Goal: Find contact information: Find contact information

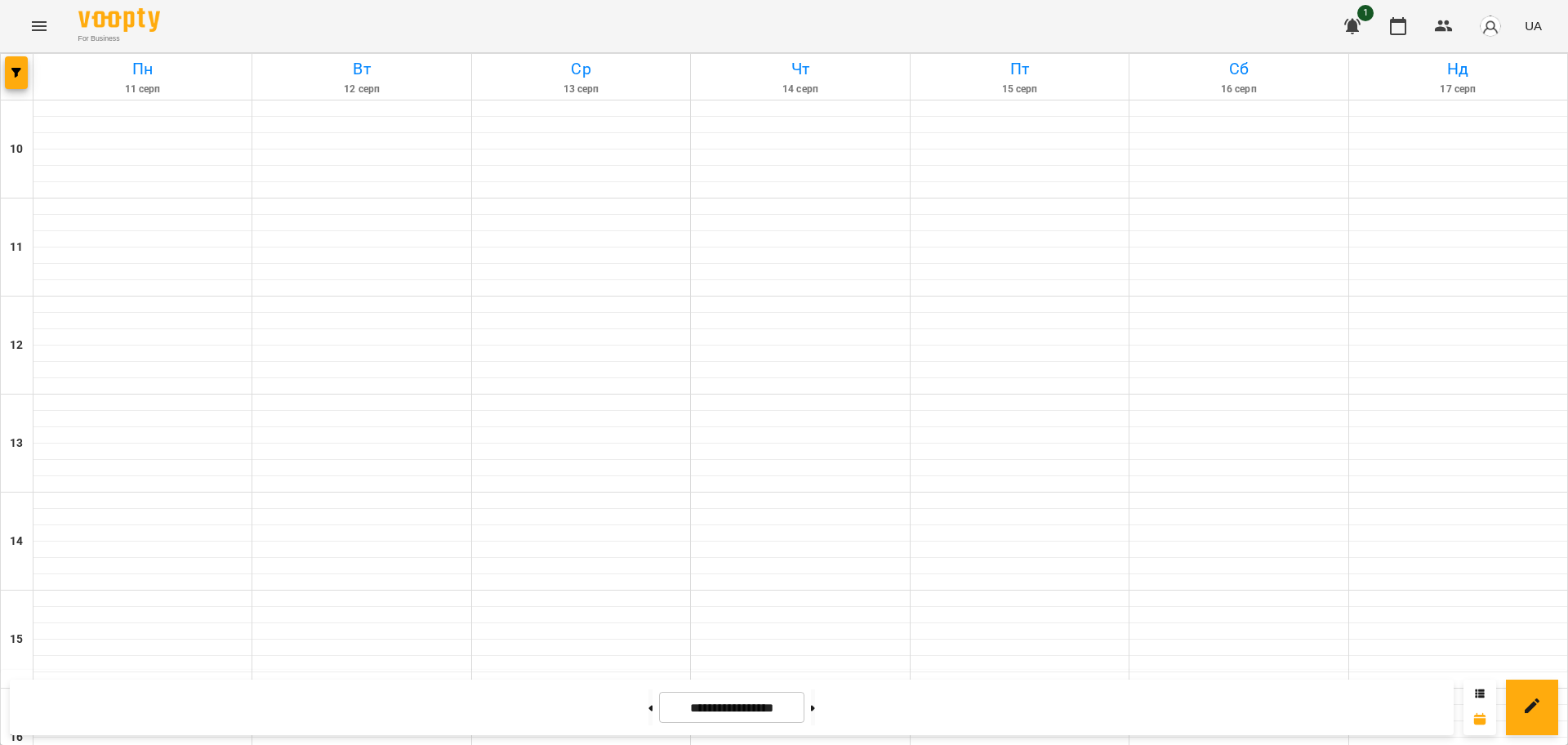
scroll to position [703, 0]
click at [649, 709] on button at bounding box center [651, 707] width 4 height 36
type input "**********"
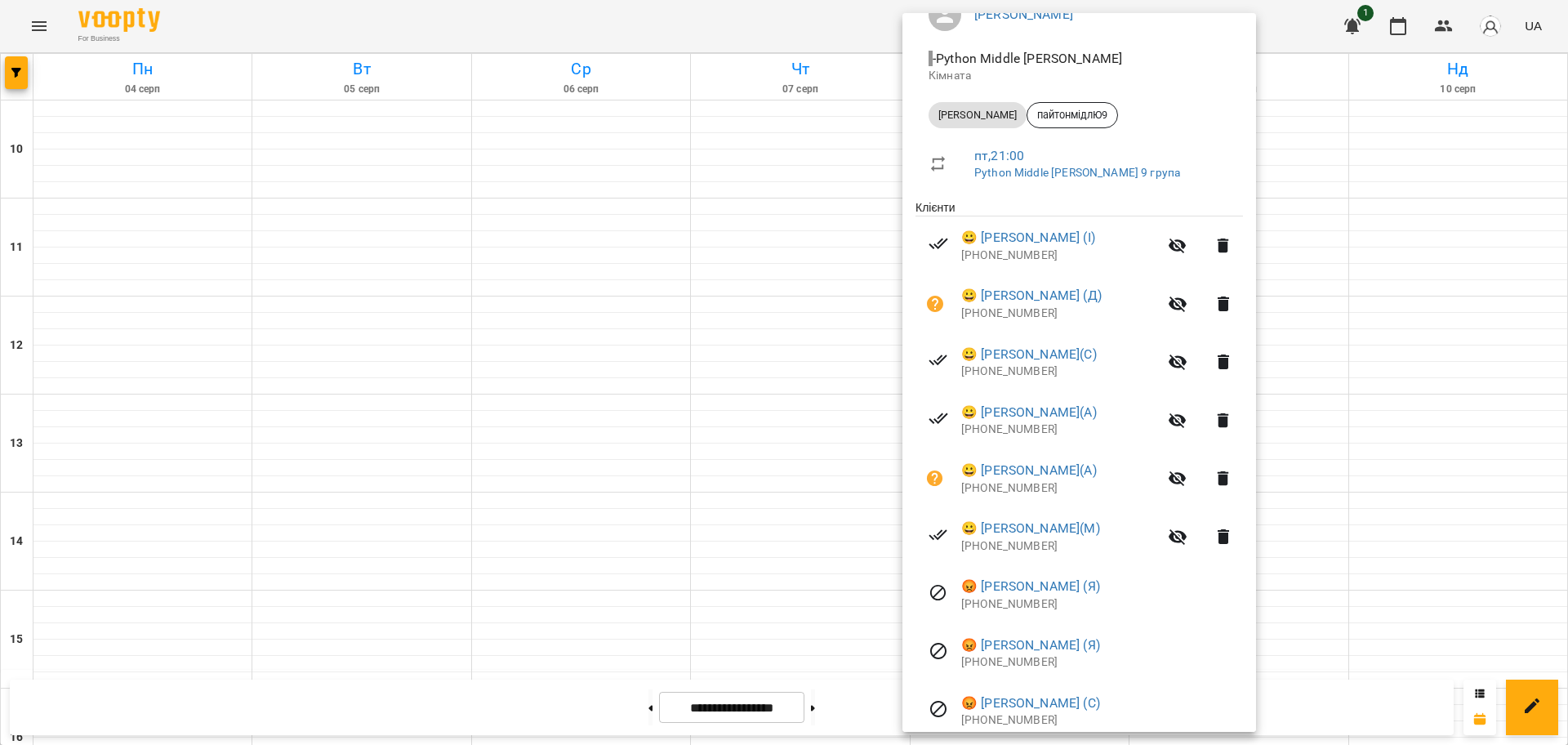
scroll to position [128, 0]
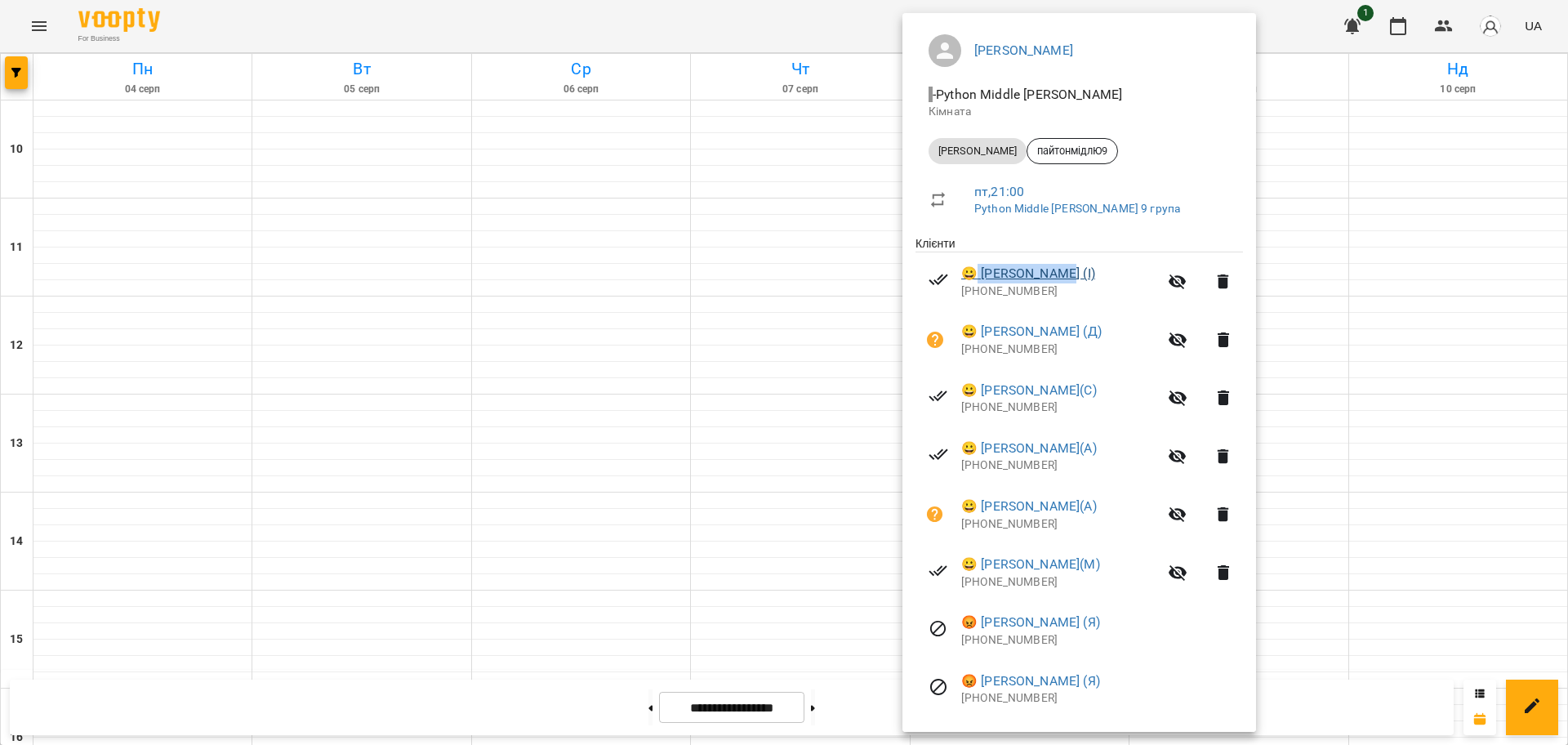
drag, startPoint x: 980, startPoint y: 261, endPoint x: 1065, endPoint y: 265, distance: 85.1
click at [1065, 265] on li "😀 [PERSON_NAME] (І) [PHONE_NUMBER]" at bounding box center [1079, 282] width 327 height 58
copy link "[PERSON_NAME]"
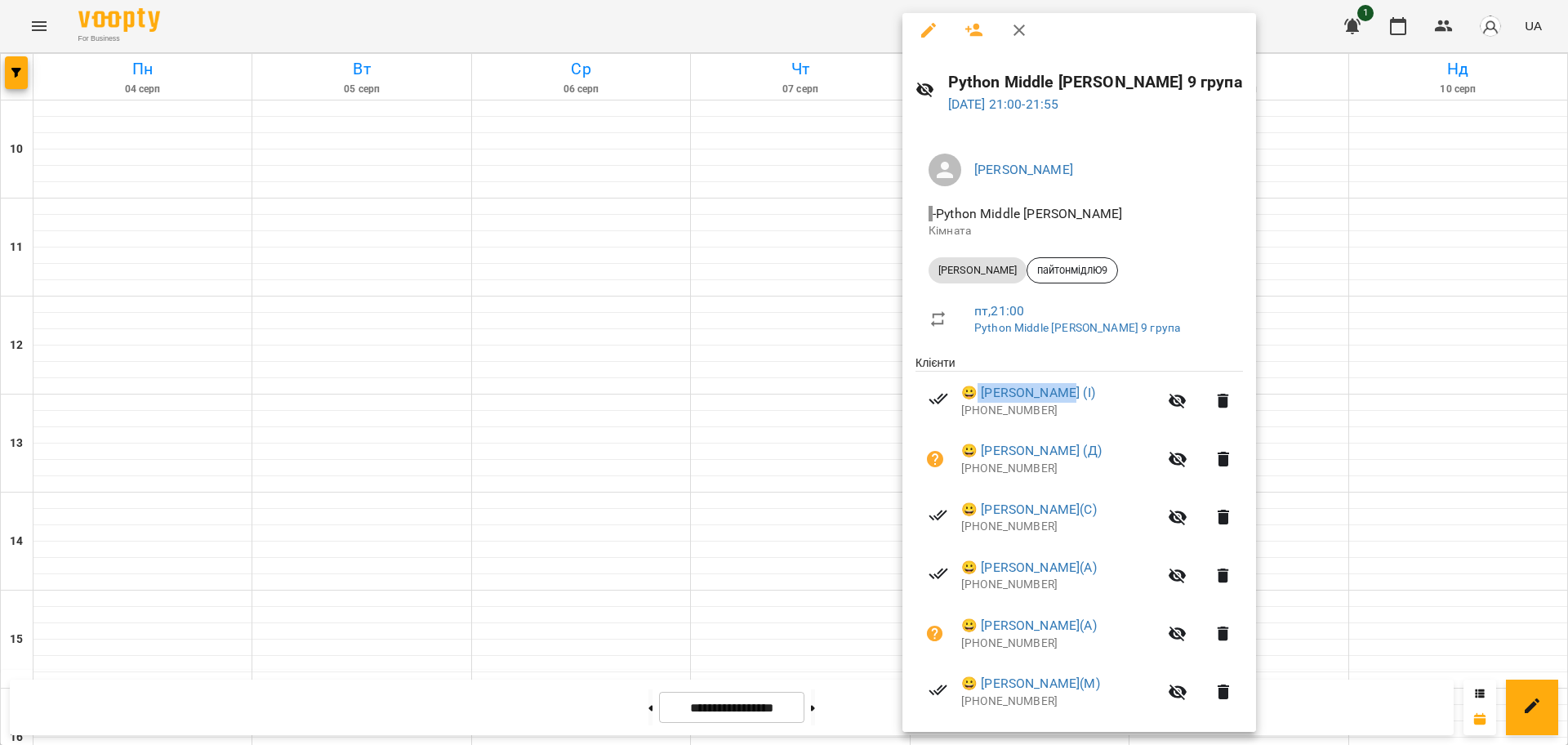
scroll to position [0, 0]
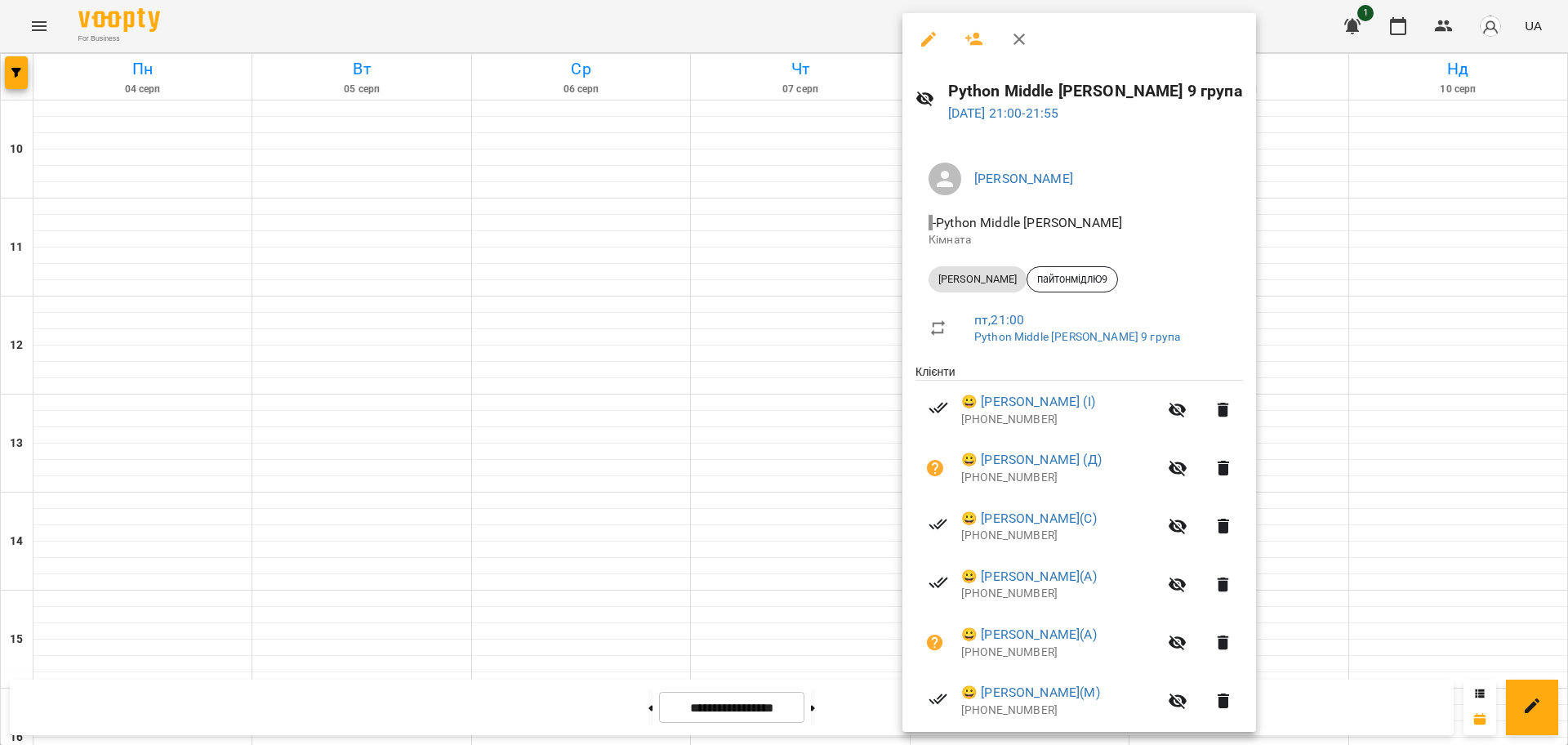
drag, startPoint x: 801, startPoint y: 17, endPoint x: 800, endPoint y: 37, distance: 20.0
click at [801, 18] on div at bounding box center [784, 372] width 1568 height 745
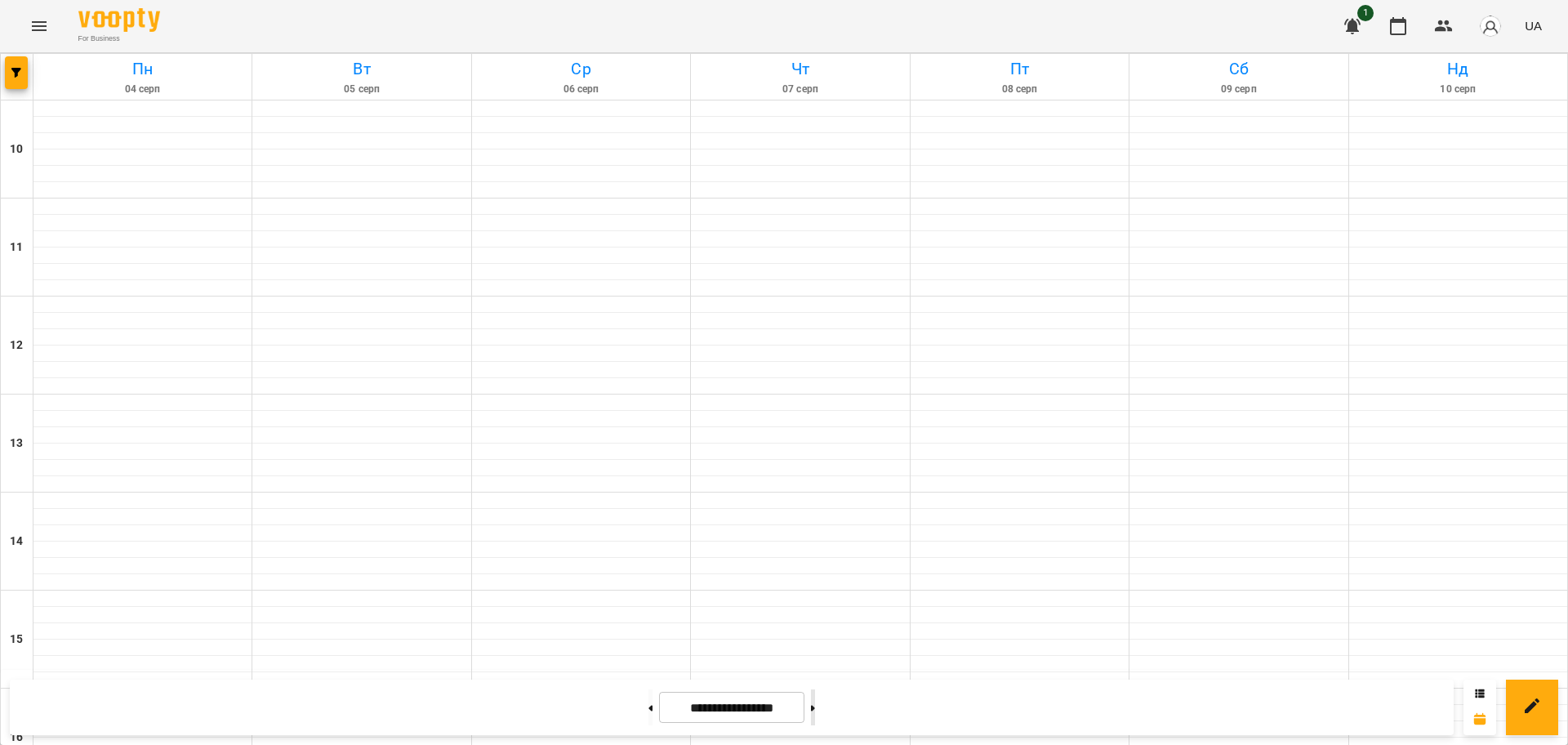
click at [815, 701] on button at bounding box center [813, 707] width 4 height 36
type input "**********"
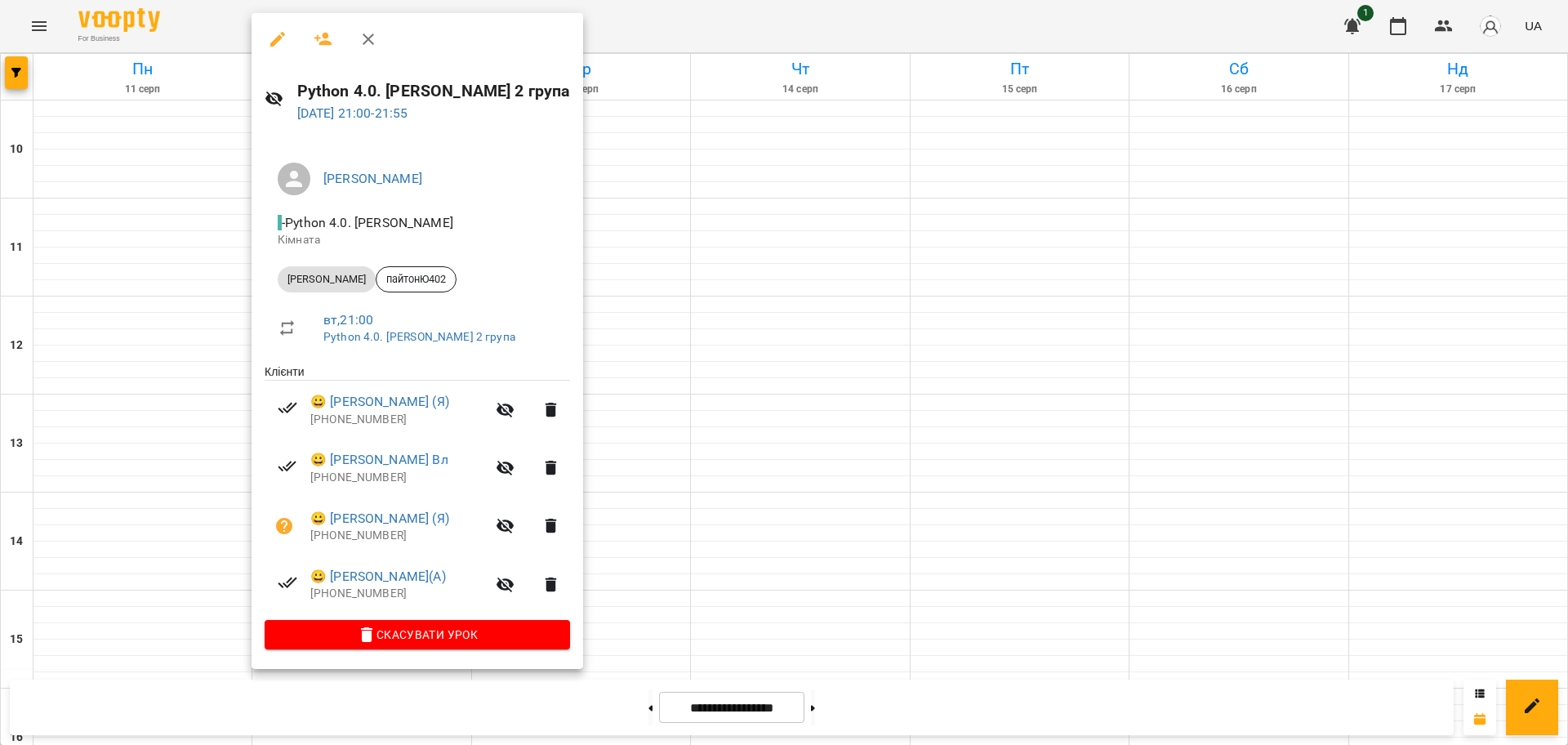
click at [727, 33] on div at bounding box center [784, 372] width 1568 height 745
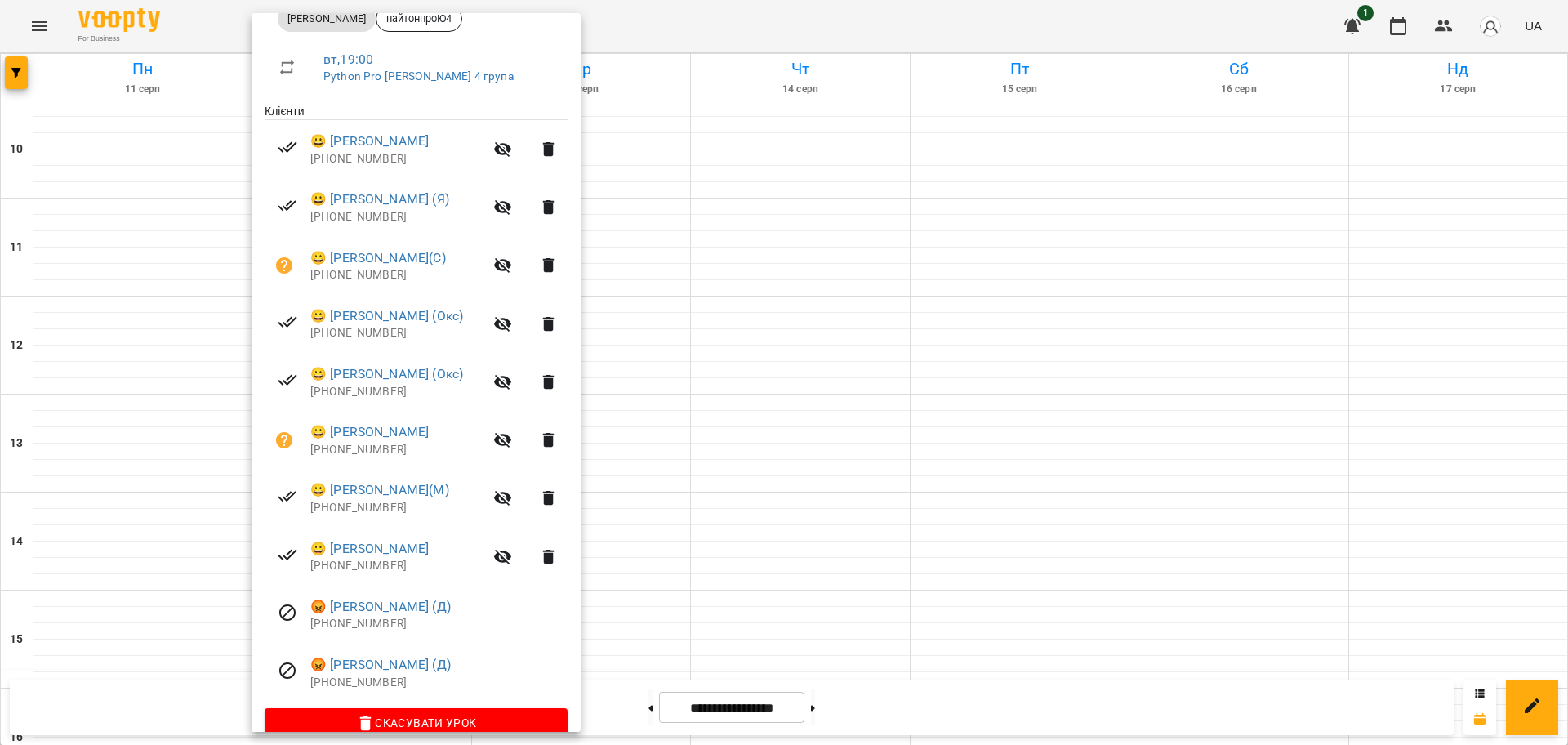
scroll to position [288, 0]
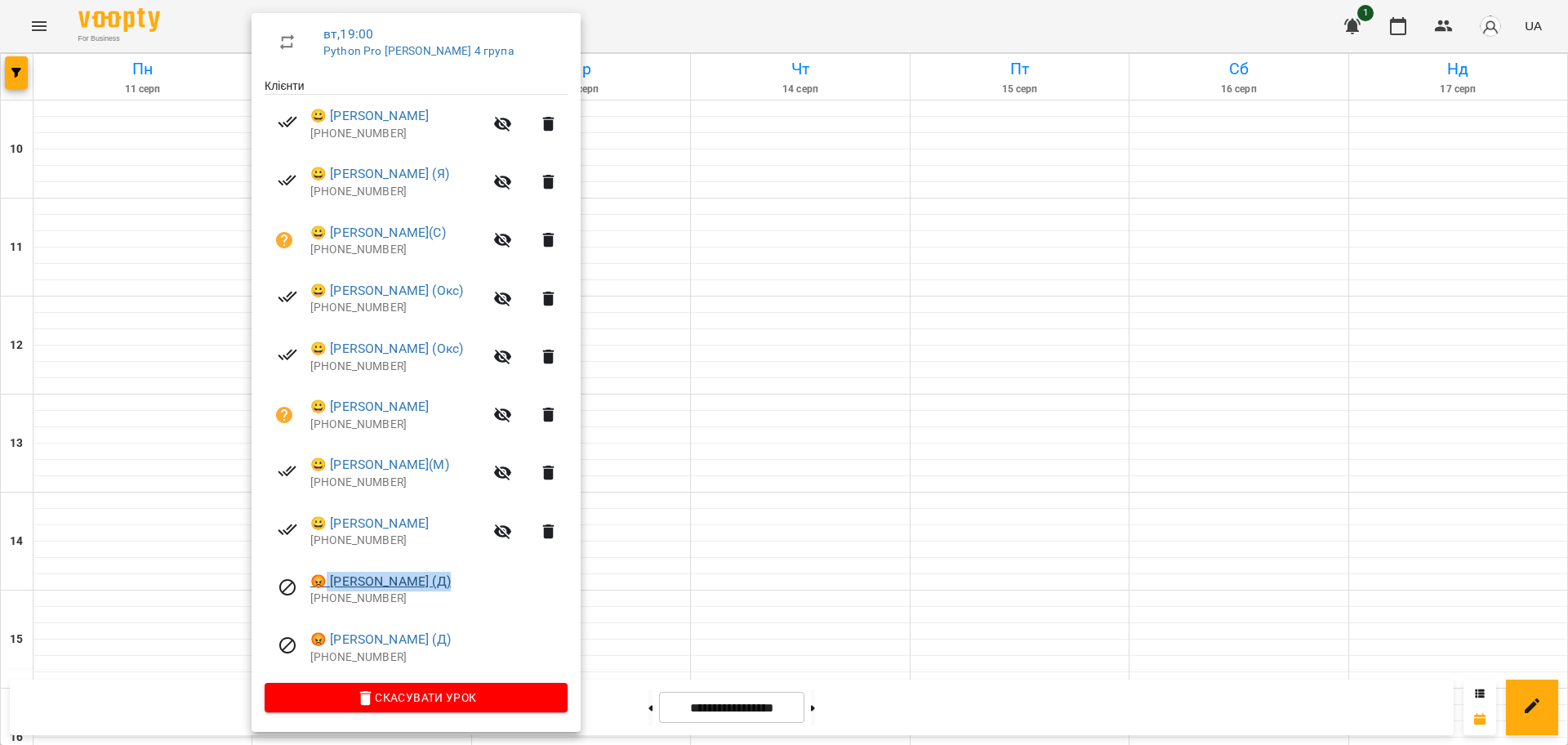
drag, startPoint x: 329, startPoint y: 567, endPoint x: 454, endPoint y: 586, distance: 126.4
click at [454, 586] on li "😡 [PERSON_NAME] (Д) [PHONE_NUMBER]" at bounding box center [416, 590] width 303 height 58
copy link "[PERSON_NAME]"
